Goal: Information Seeking & Learning: Learn about a topic

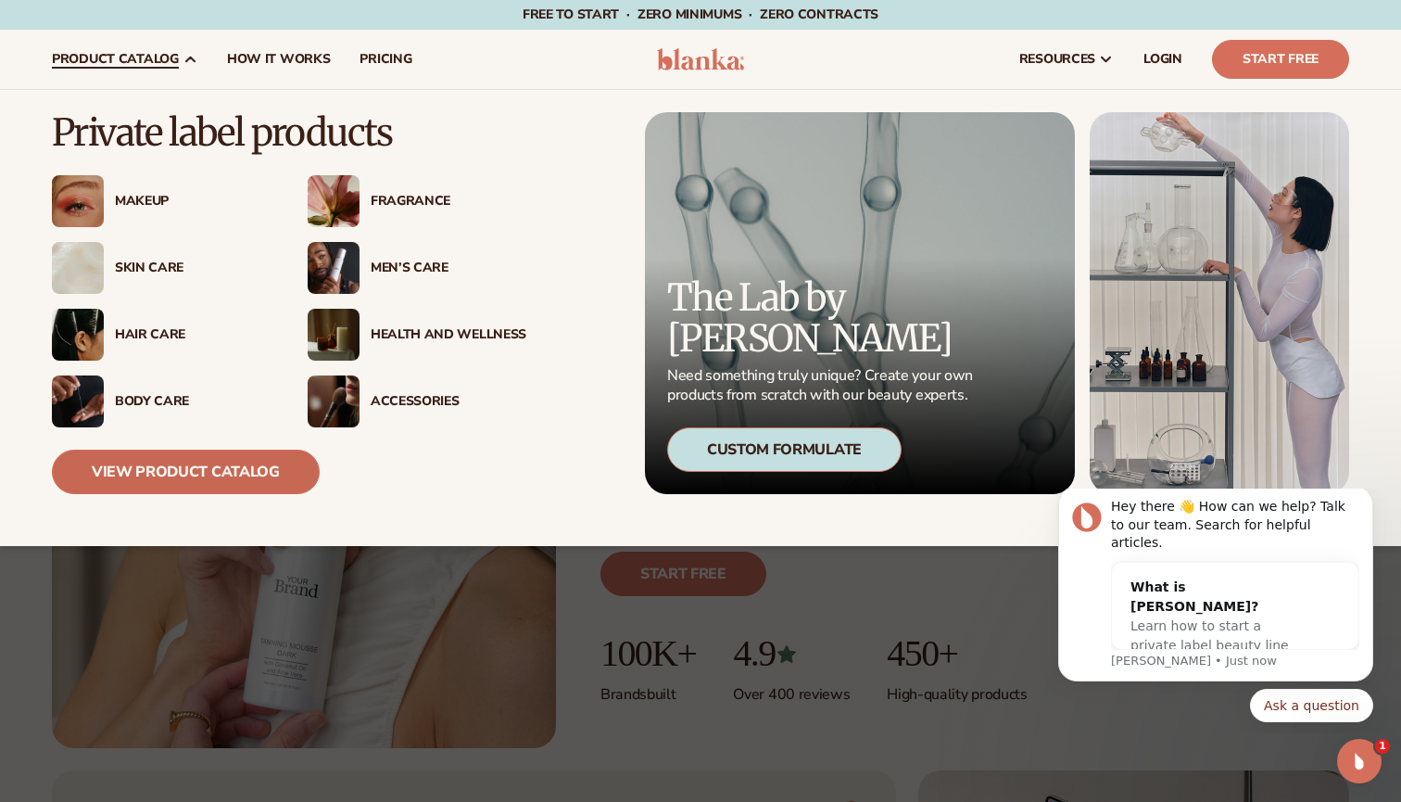
click at [270, 477] on link "View Product Catalog" at bounding box center [186, 472] width 268 height 44
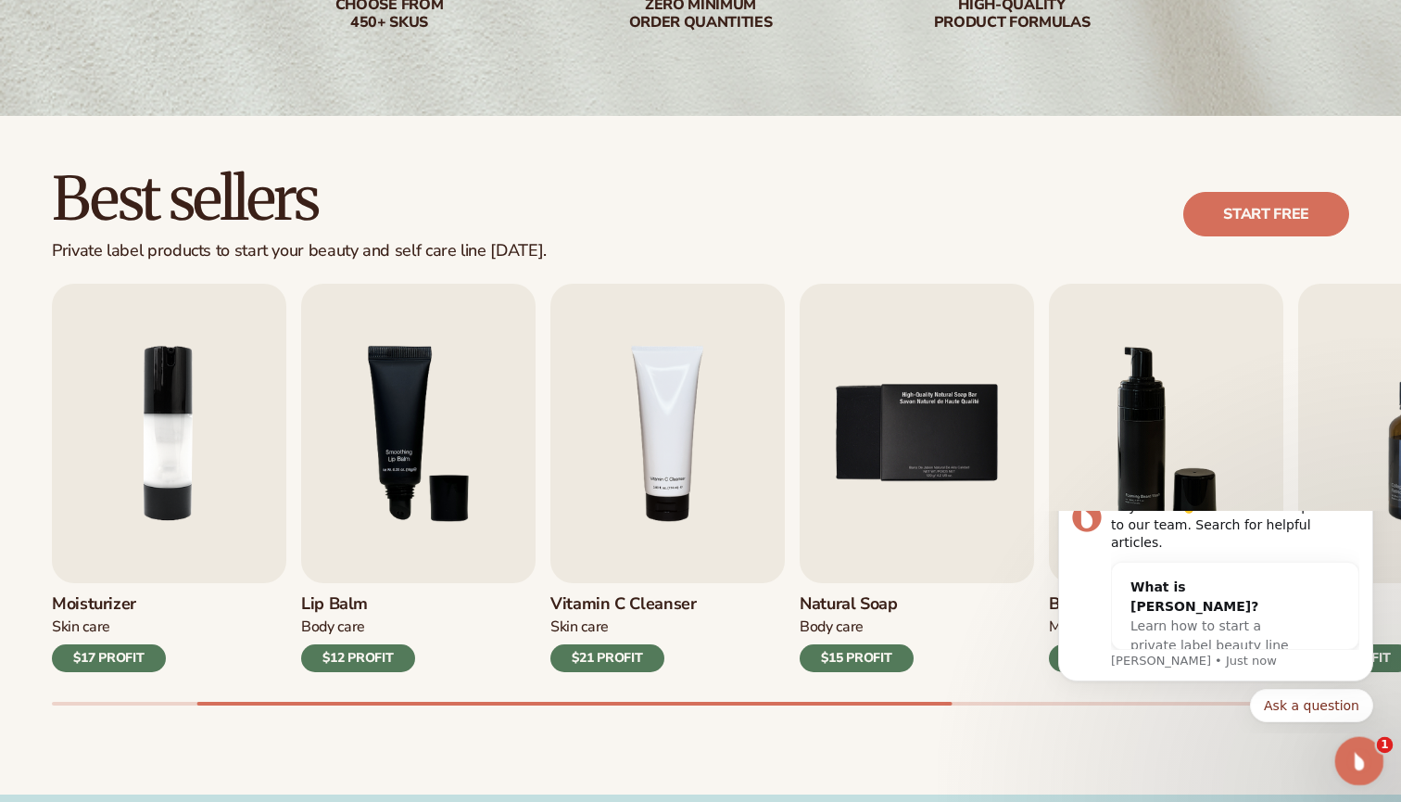
click at [1362, 760] on icon "Open Intercom Messenger" at bounding box center [1357, 758] width 31 height 31
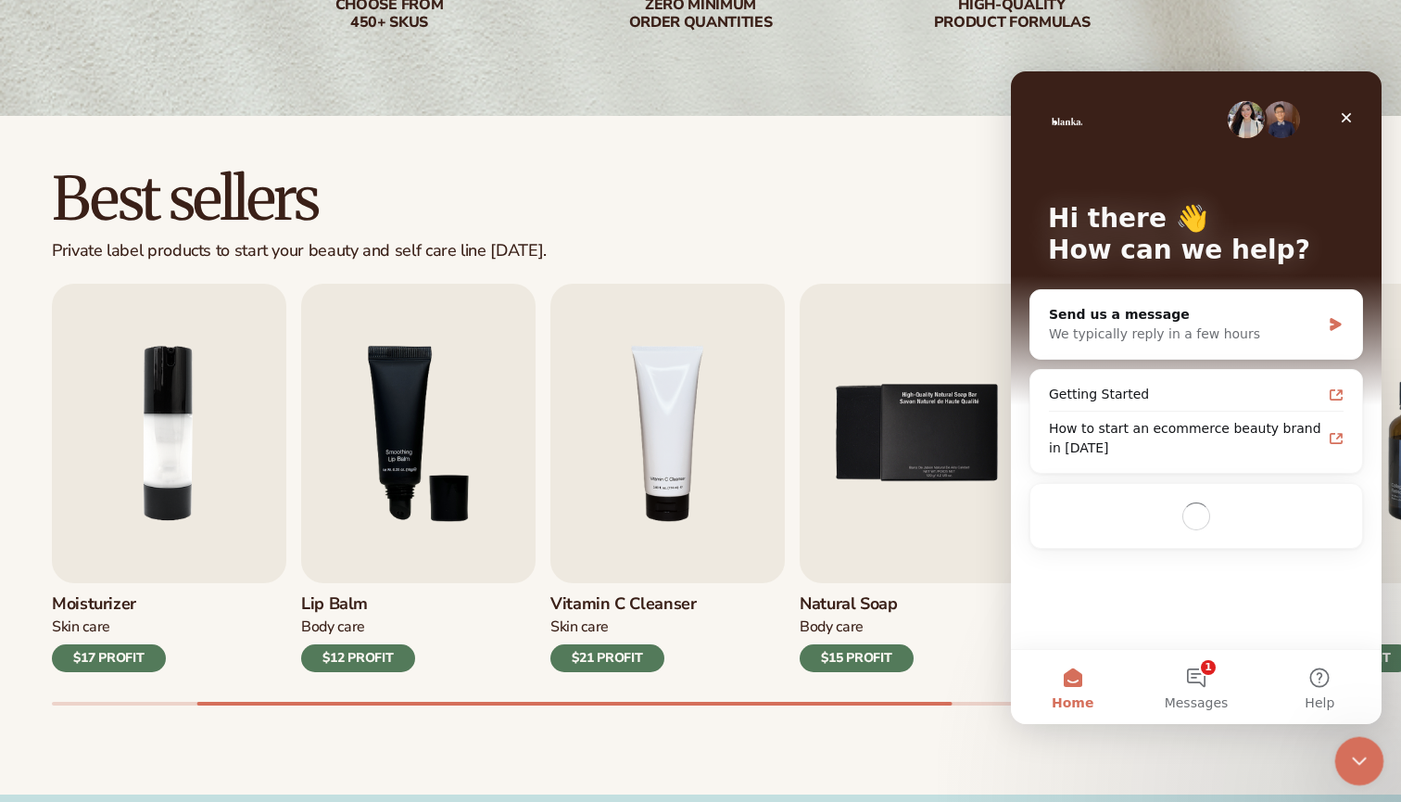
click at [1362, 760] on icon "Close Intercom Messenger" at bounding box center [1357, 758] width 22 height 22
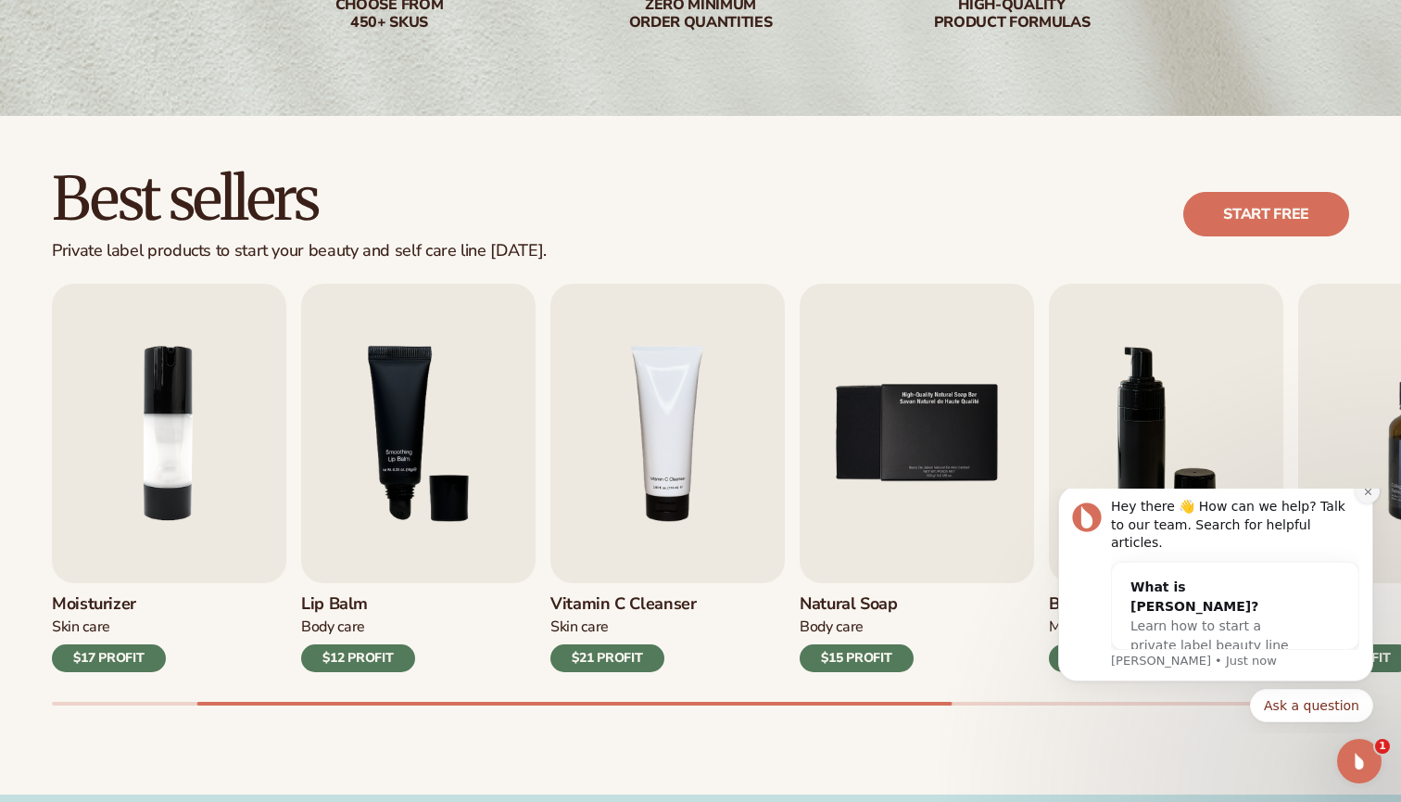
click at [1372, 497] on icon "Dismiss notification" at bounding box center [1368, 492] width 10 height 10
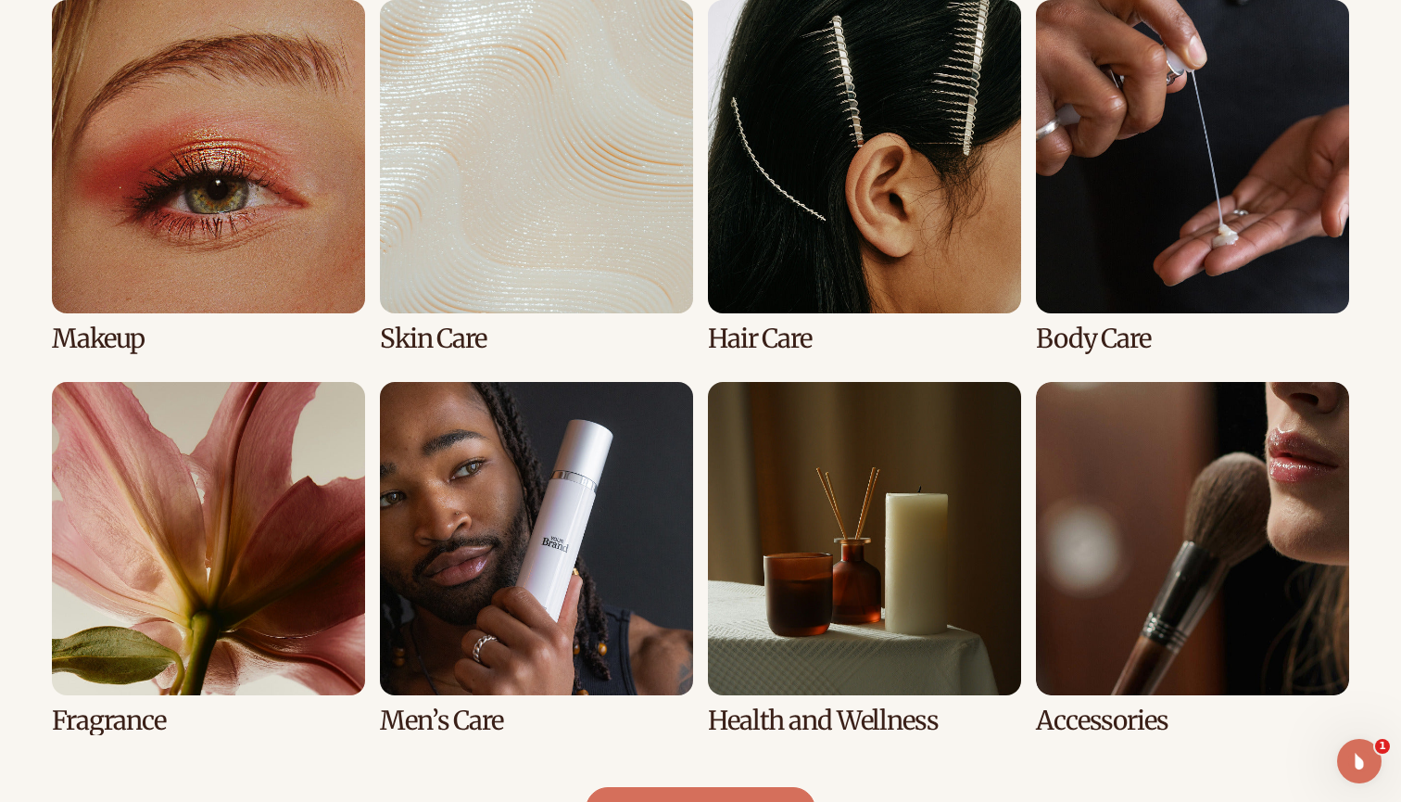
scroll to position [1397, 0]
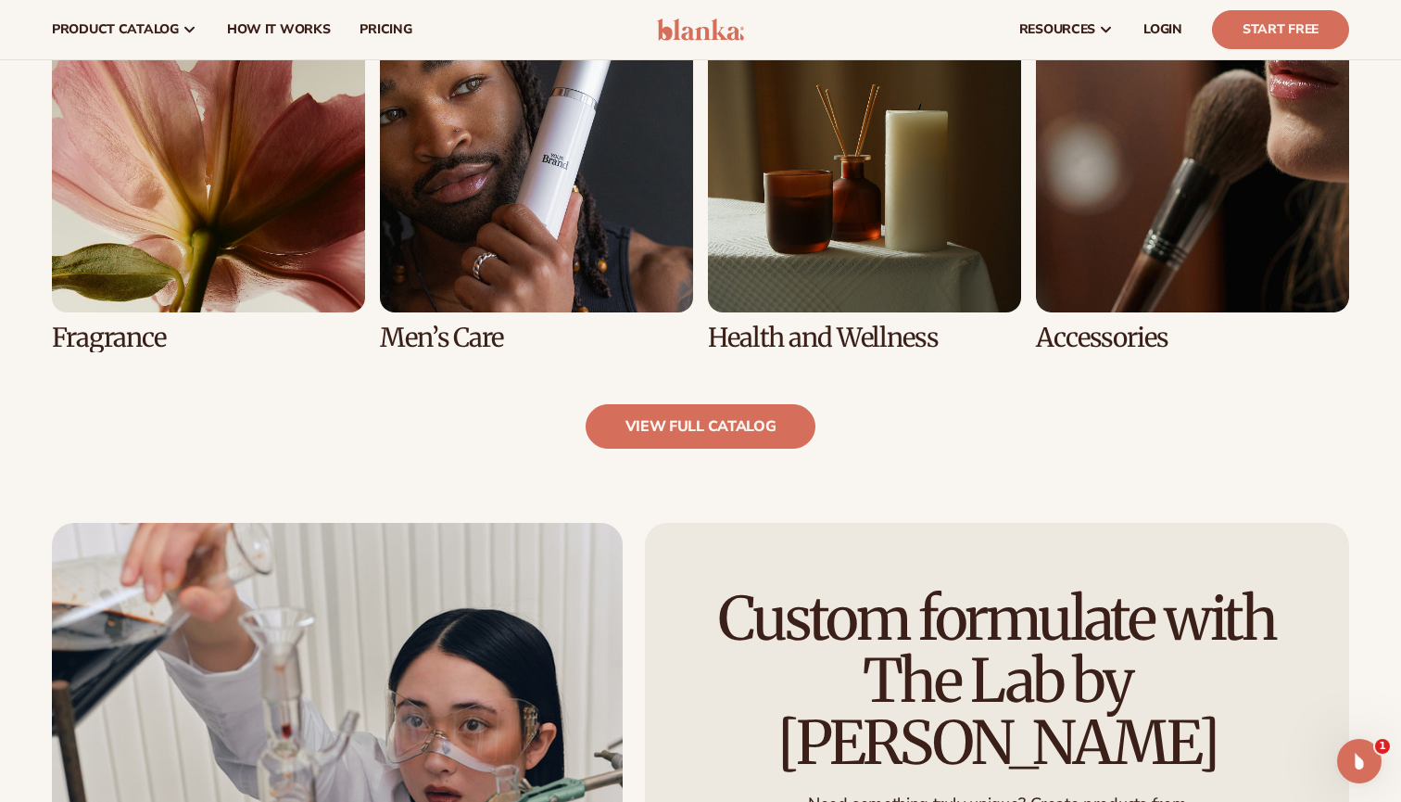
click at [918, 244] on link "7 / 8" at bounding box center [864, 175] width 313 height 353
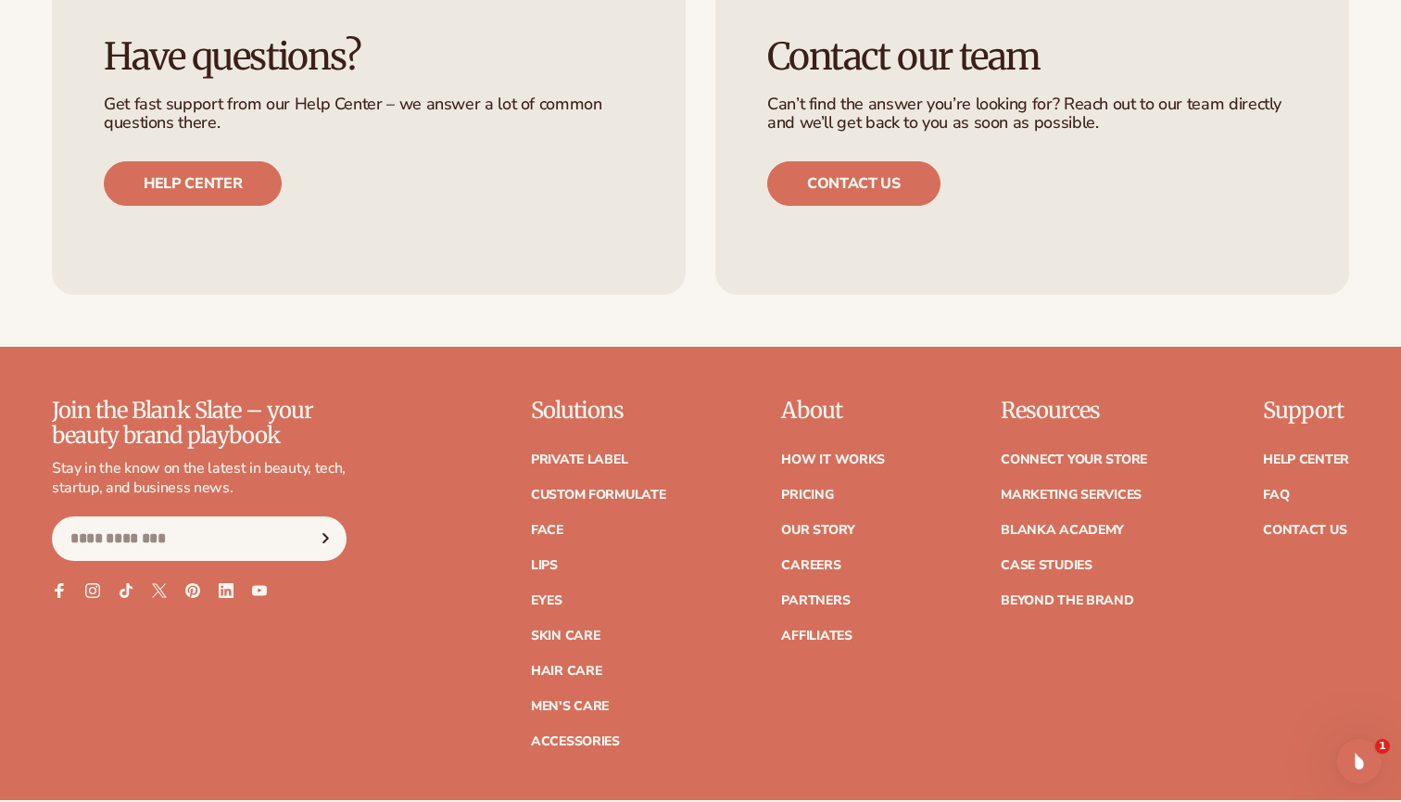
scroll to position [3089, 0]
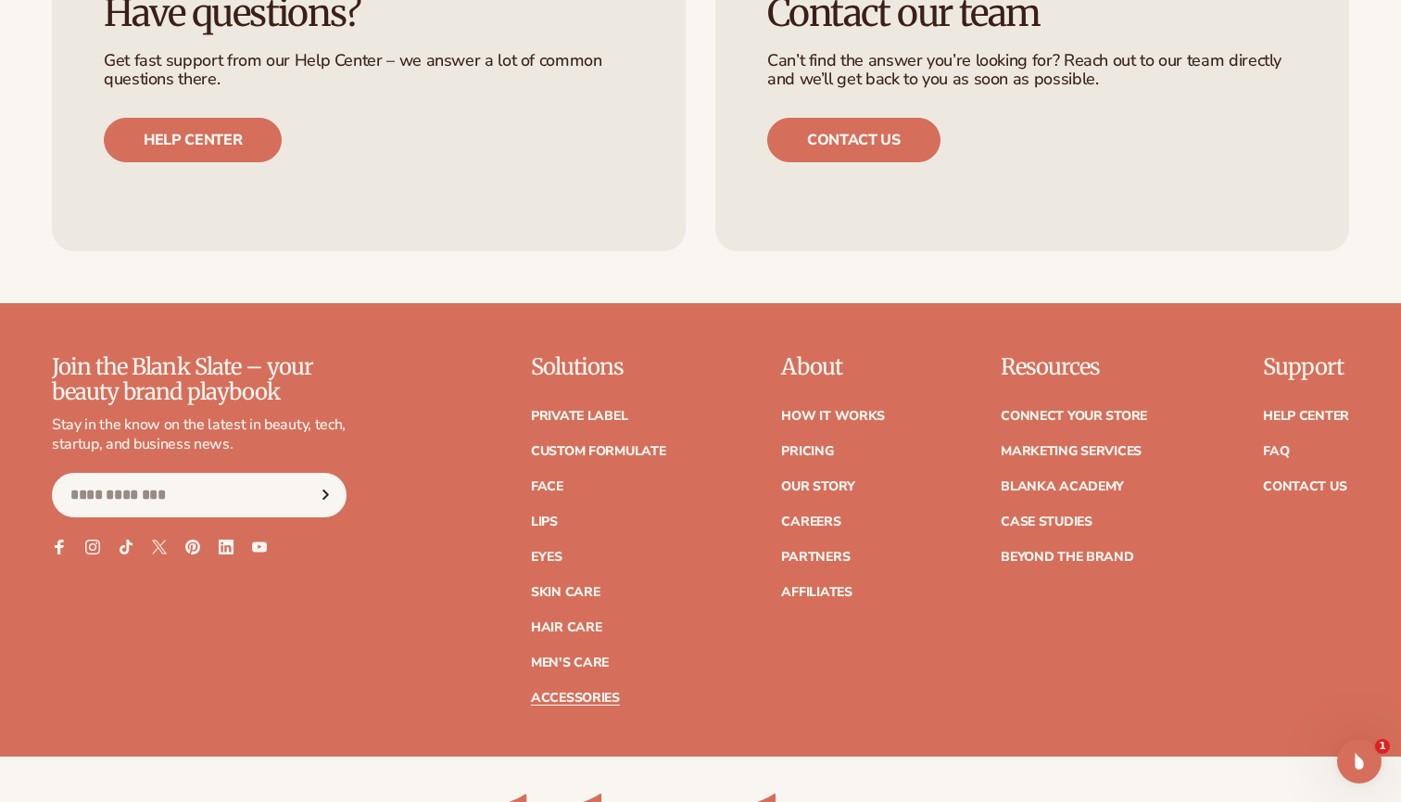
click at [597, 692] on link "Accessories" at bounding box center [575, 697] width 89 height 13
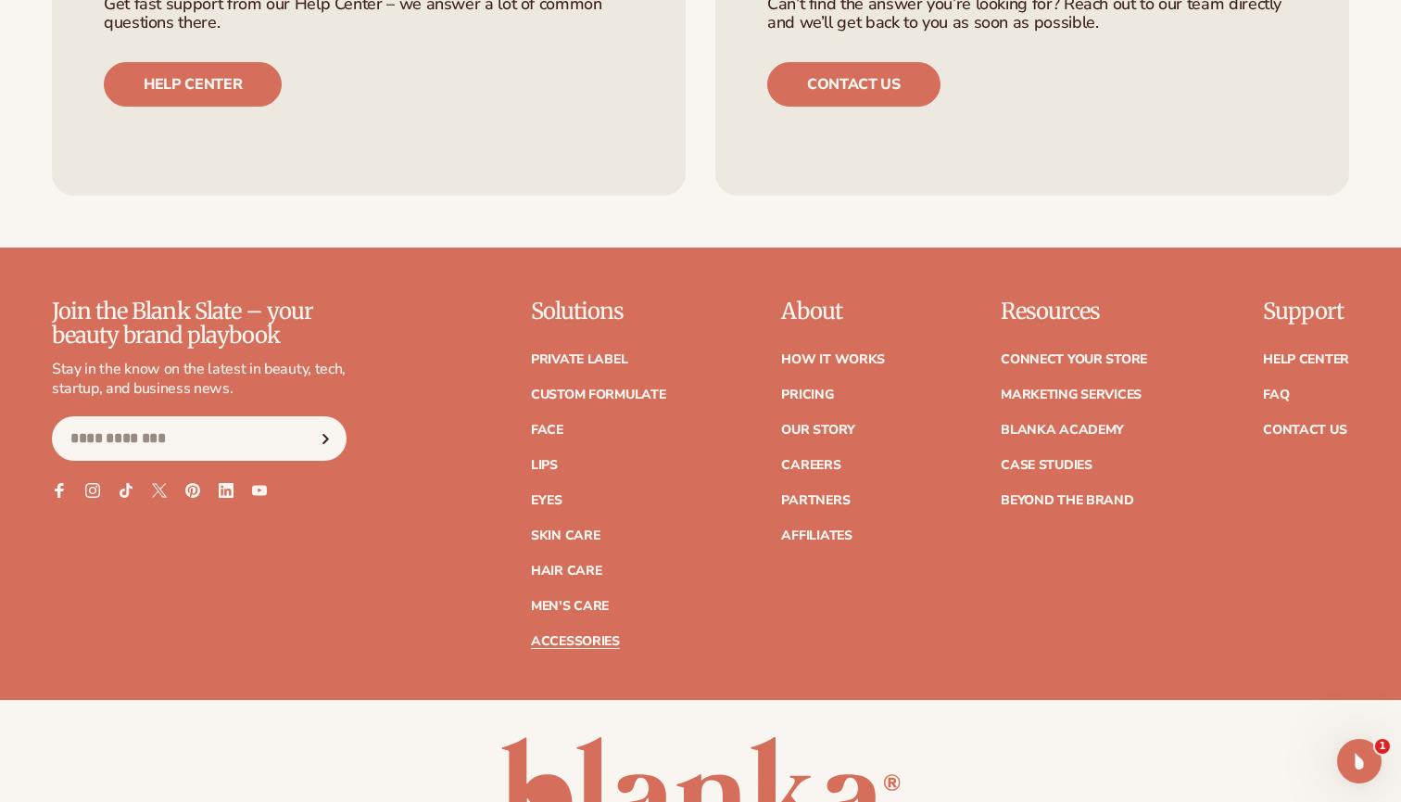
scroll to position [3470, 0]
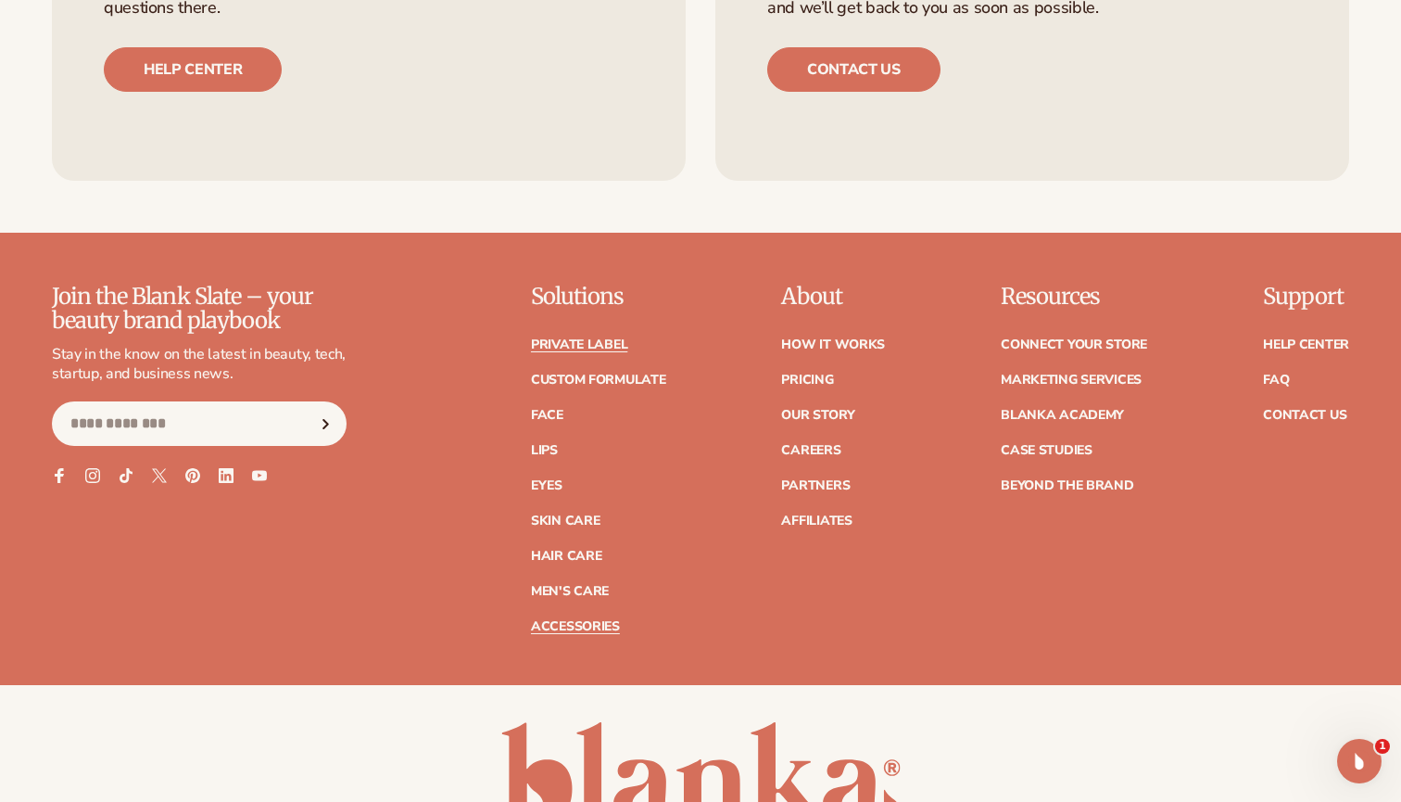
click at [598, 338] on link "Private label" at bounding box center [579, 344] width 96 height 13
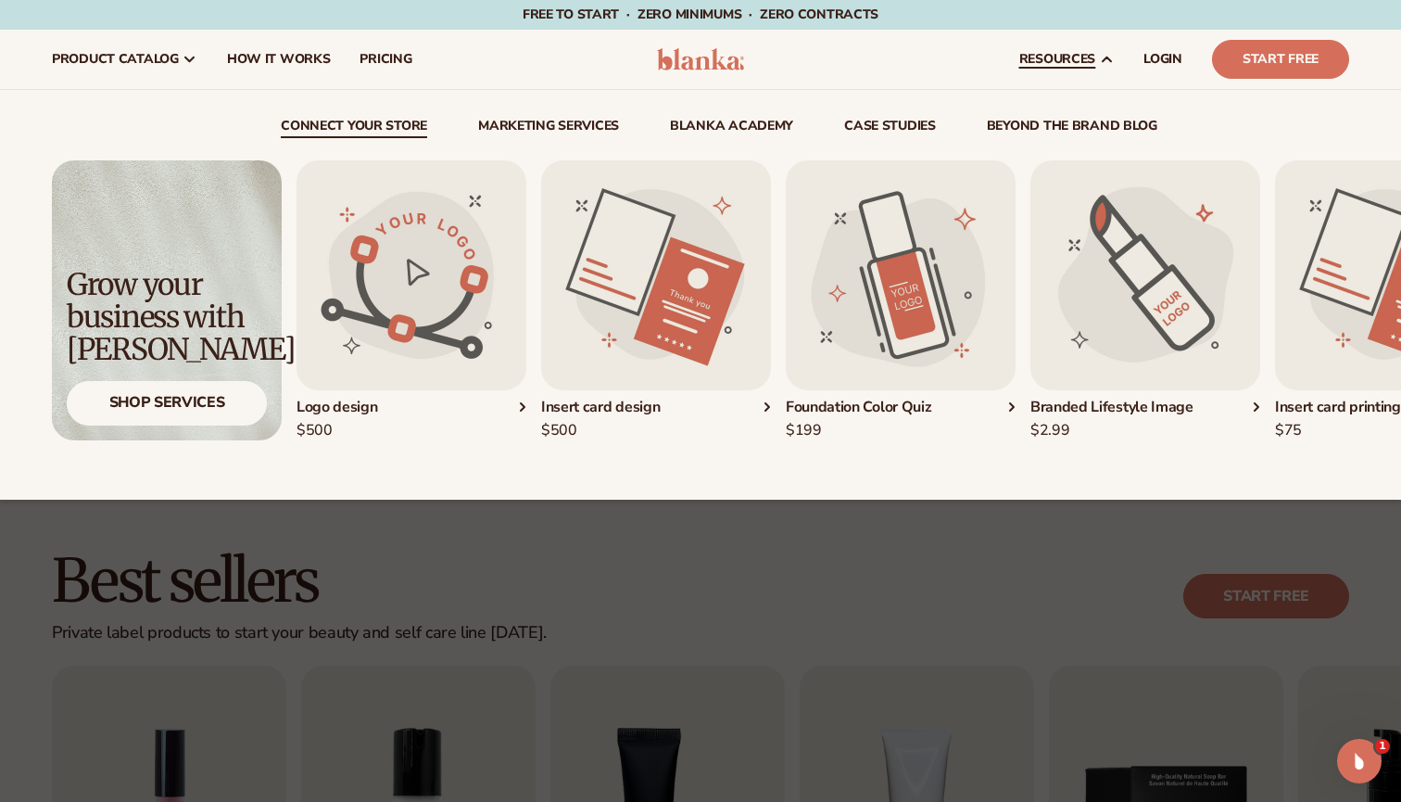
click at [371, 123] on link "connect your store" at bounding box center [354, 129] width 146 height 19
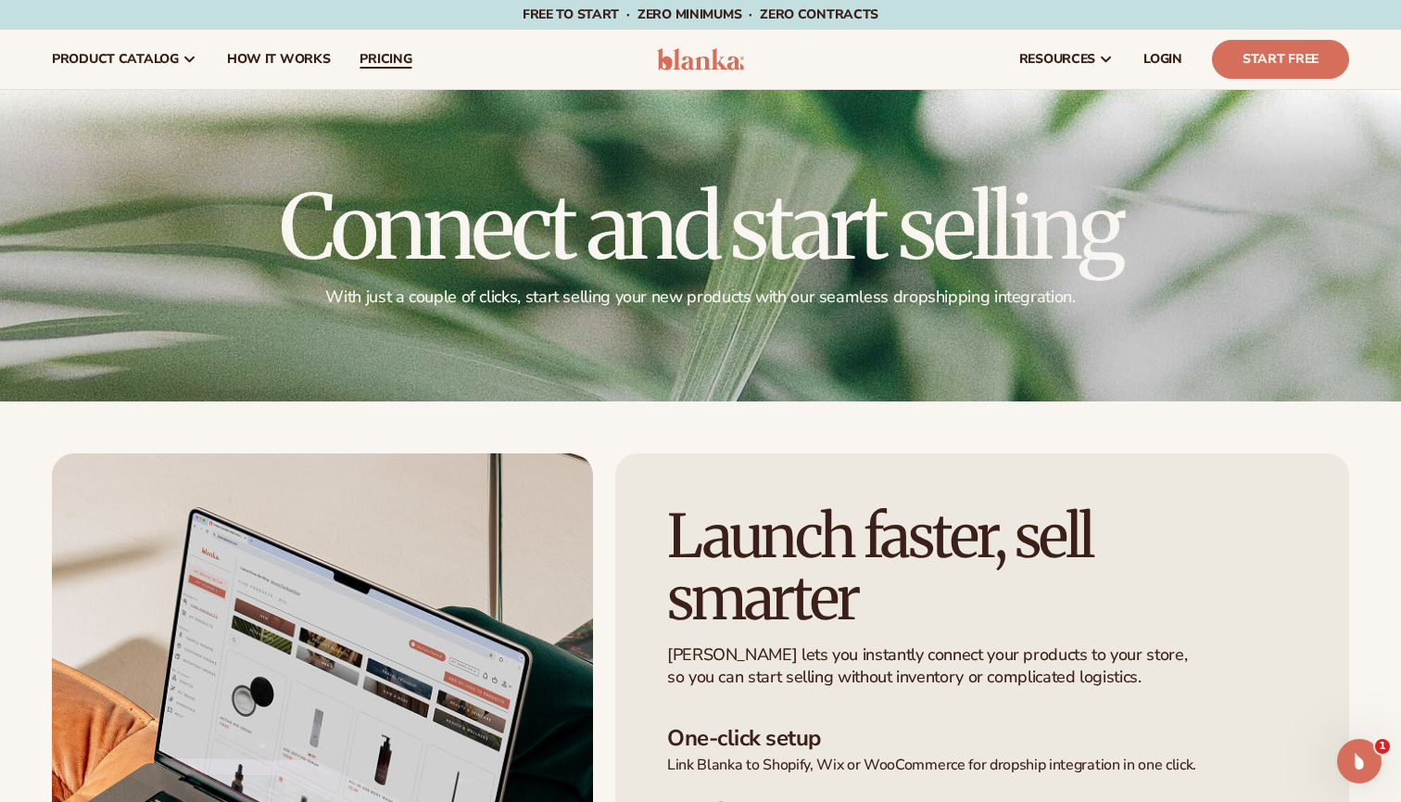
click at [378, 70] on link "pricing" at bounding box center [386, 59] width 82 height 59
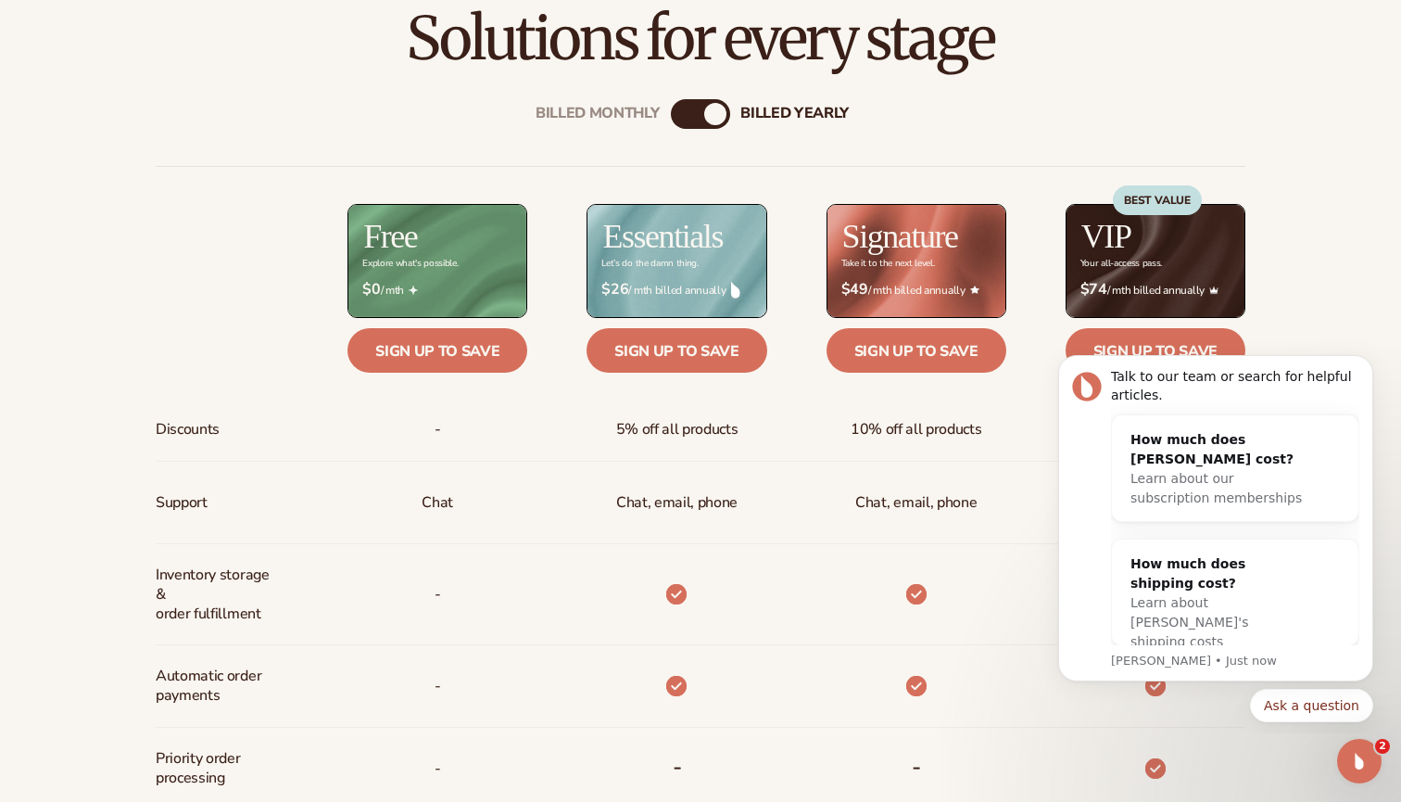
scroll to position [16, 0]
click at [1369, 360] on icon "Dismiss notification" at bounding box center [1367, 360] width 6 height 6
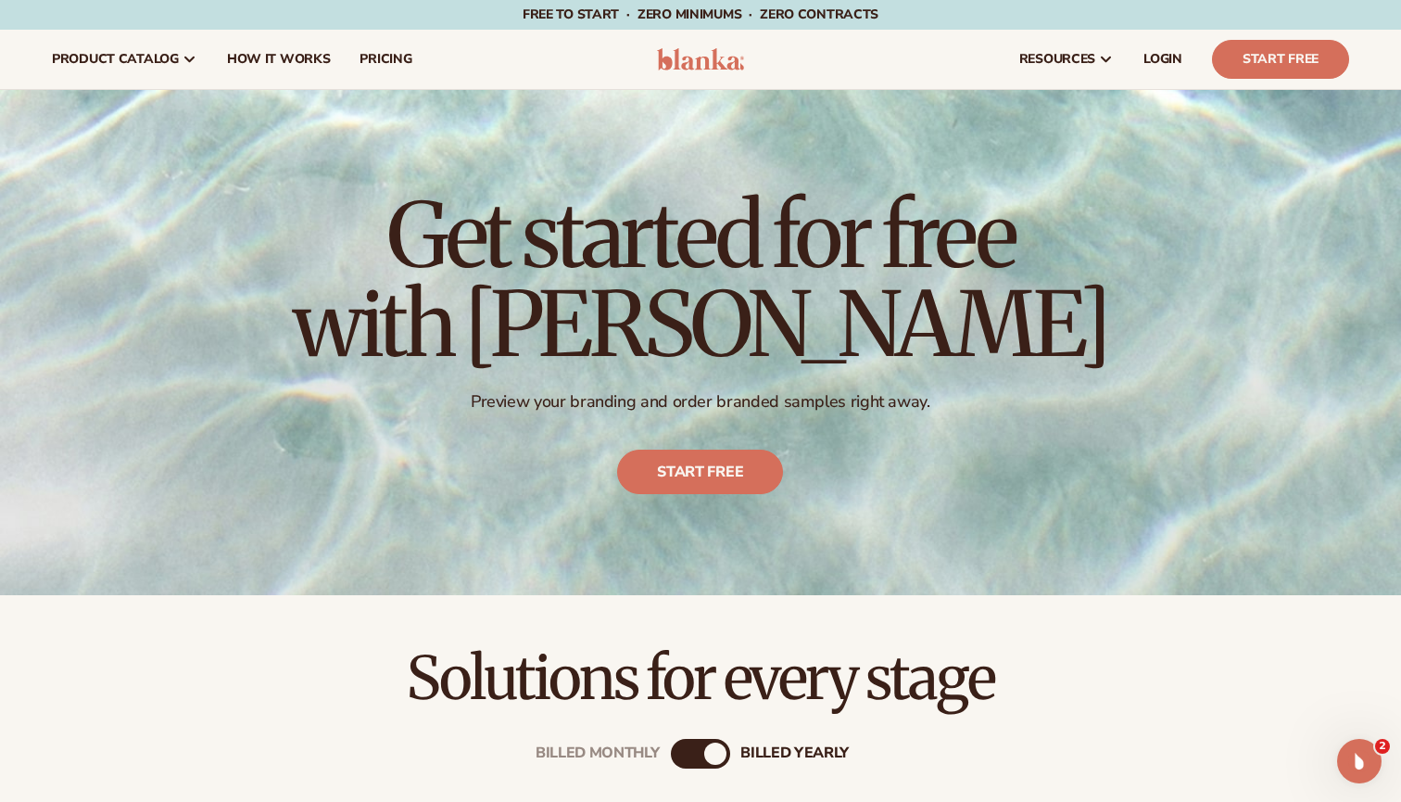
scroll to position [0, 0]
